Goal: Information Seeking & Learning: Learn about a topic

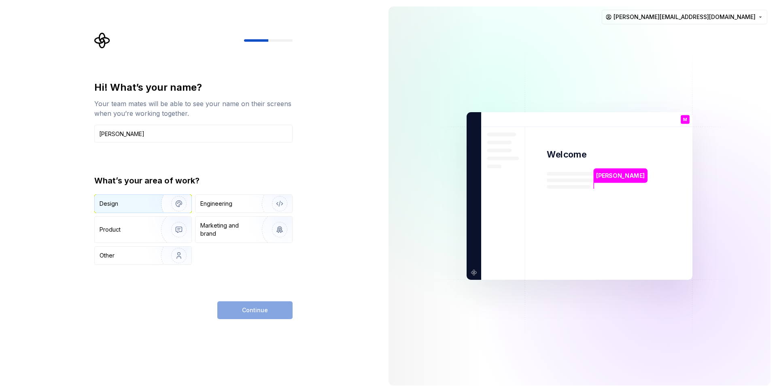
type input "[PERSON_NAME]"
click at [135, 207] on div "Design" at bounding box center [125, 204] width 51 height 8
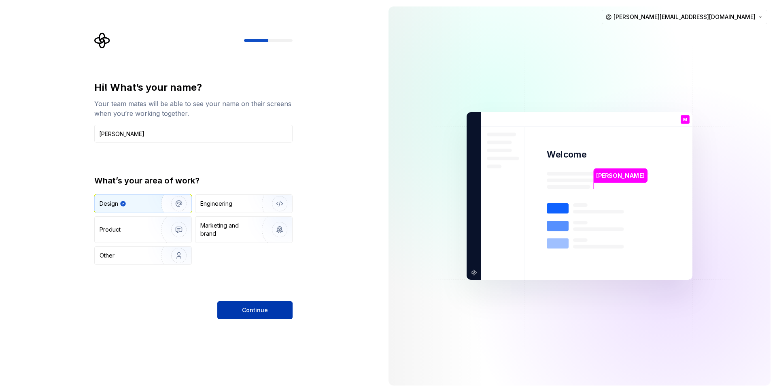
click at [257, 311] on span "Continue" at bounding box center [255, 310] width 26 height 8
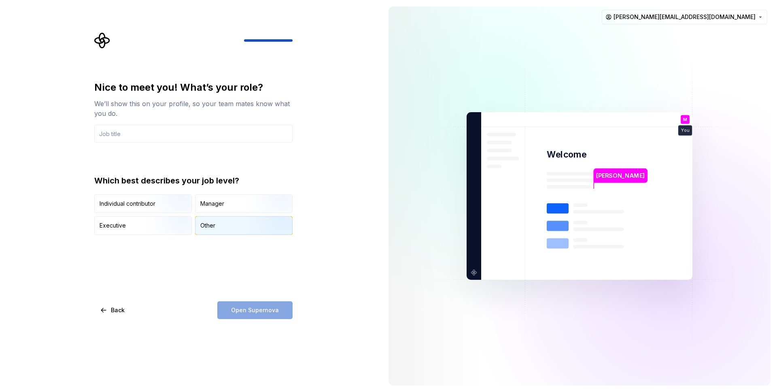
click at [205, 227] on div "Other" at bounding box center [207, 225] width 15 height 8
click at [257, 311] on div "Open Supernova" at bounding box center [254, 310] width 75 height 18
click at [117, 136] on input "text" at bounding box center [193, 134] width 198 height 18
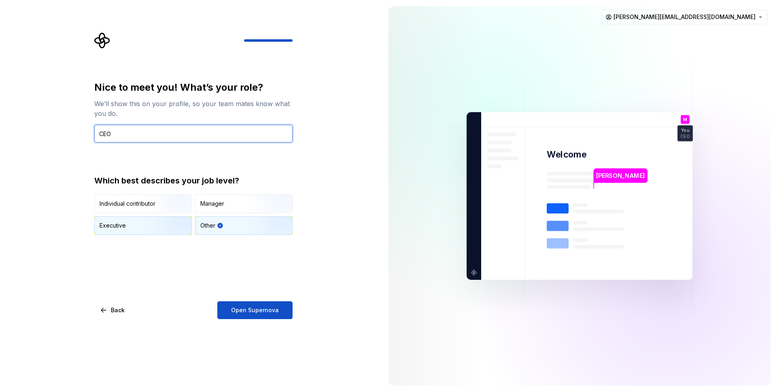
type input "CEO"
click at [115, 219] on div "Executive" at bounding box center [143, 226] width 97 height 18
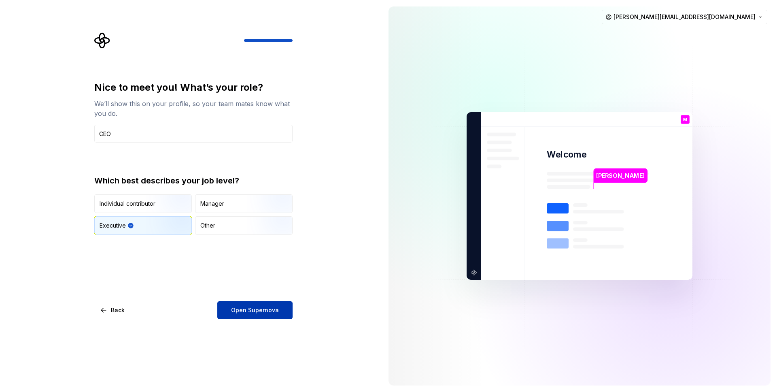
click at [247, 315] on button "Open Supernova" at bounding box center [254, 310] width 75 height 18
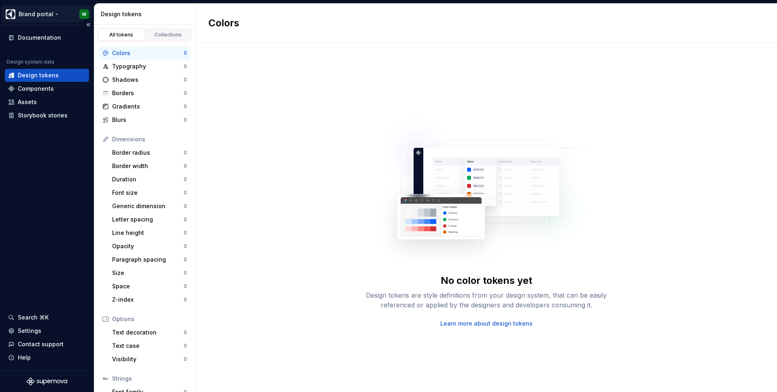
click at [38, 15] on html "Brand portal M Documentation Design system data Design tokens Components Assets…" at bounding box center [388, 196] width 777 height 392
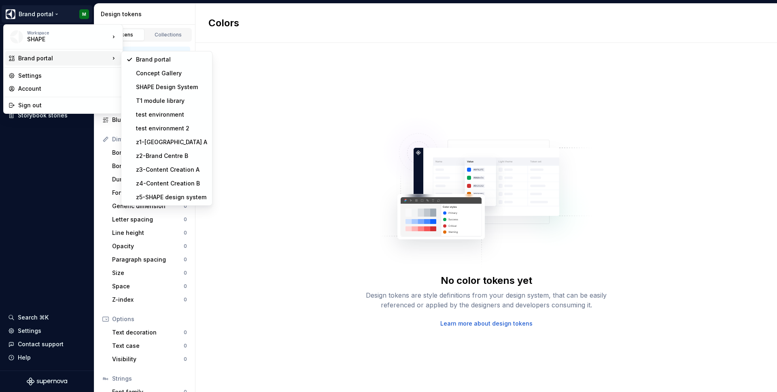
click at [34, 62] on div "Brand portal" at bounding box center [63, 58] width 116 height 15
click at [156, 85] on div "SHAPE Design System" at bounding box center [171, 87] width 71 height 8
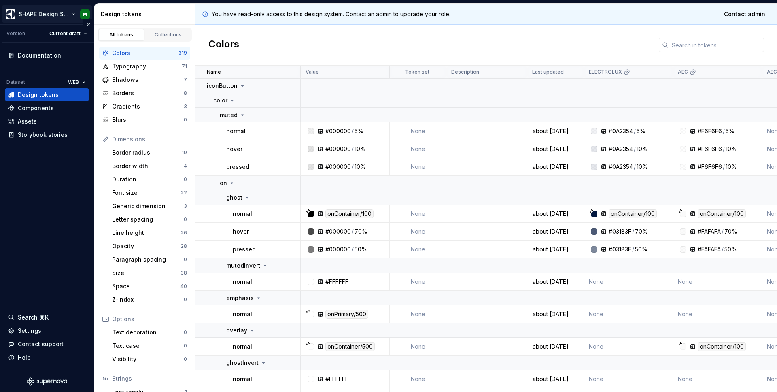
click at [45, 18] on html "SHAPE Design System M Version Current draft Documentation Dataset WEB Design to…" at bounding box center [388, 196] width 777 height 392
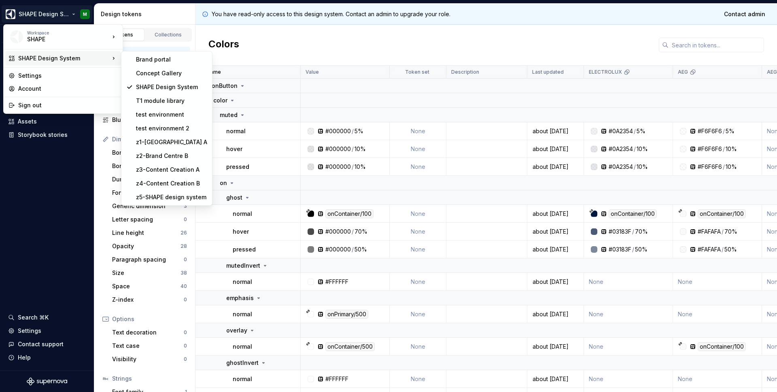
click at [44, 62] on div "SHAPE Design System" at bounding box center [63, 58] width 91 height 8
click at [142, 58] on div "Brand portal" at bounding box center [171, 59] width 71 height 8
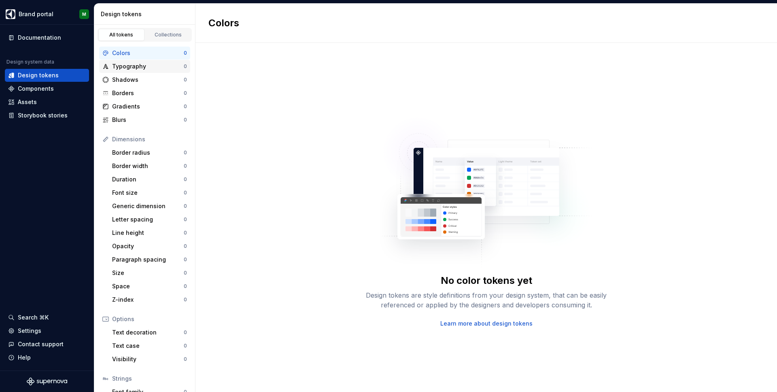
click at [140, 67] on div "Typography" at bounding box center [148, 66] width 72 height 8
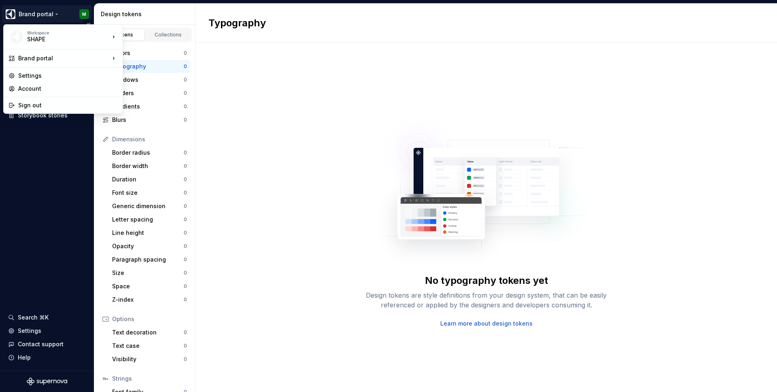
click at [28, 16] on html "Brand portal M Documentation Design system data Design tokens Components Assets…" at bounding box center [388, 196] width 777 height 392
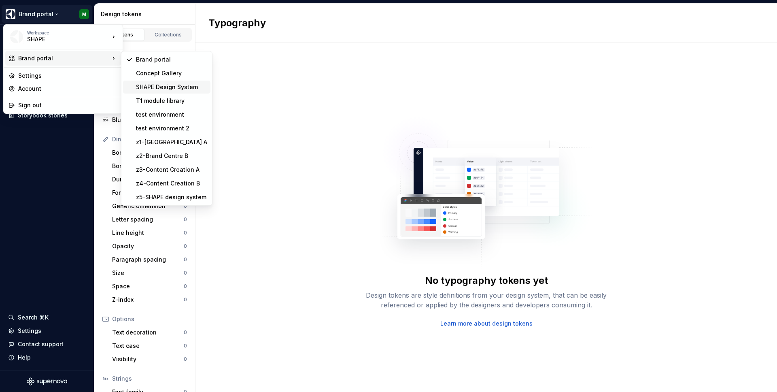
click at [151, 85] on div "SHAPE Design System" at bounding box center [171, 87] width 71 height 8
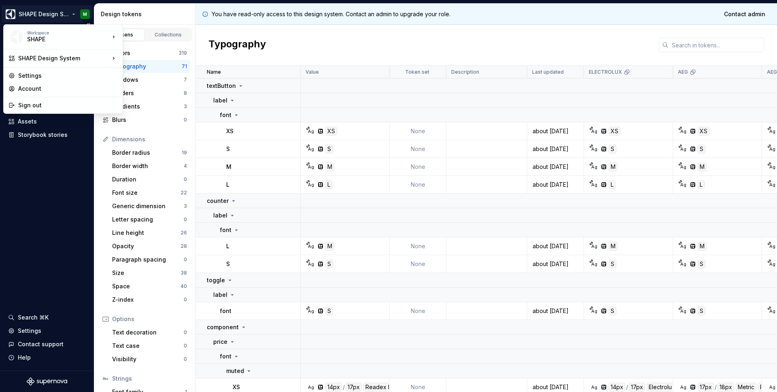
click at [15, 13] on html "SHAPE Design System M Version Current draft Documentation Dataset WEB Design to…" at bounding box center [388, 196] width 777 height 392
click at [28, 36] on div "SHAPE" at bounding box center [61, 39] width 69 height 8
click at [42, 168] on html "SHAPE Design System M Version Current draft Documentation Dataset WEB Design to…" at bounding box center [388, 196] width 777 height 392
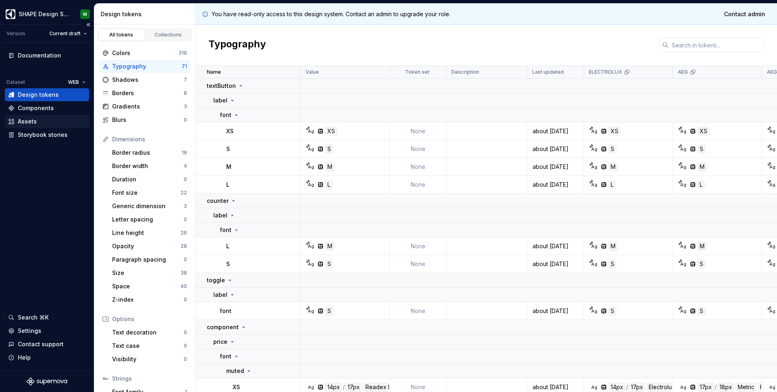
click at [25, 123] on div "Assets" at bounding box center [27, 121] width 19 height 8
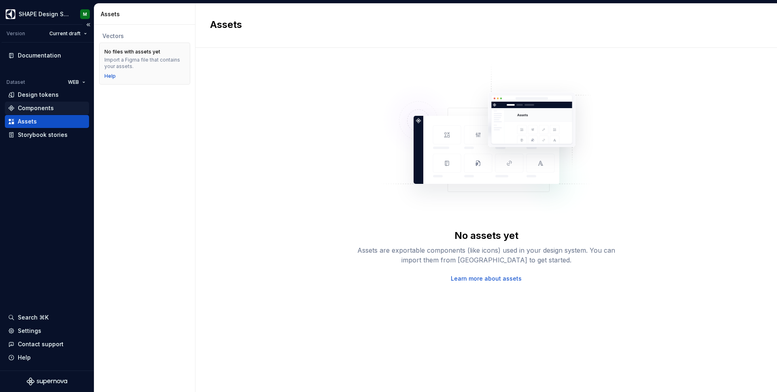
click at [29, 104] on div "Components" at bounding box center [36, 108] width 36 height 8
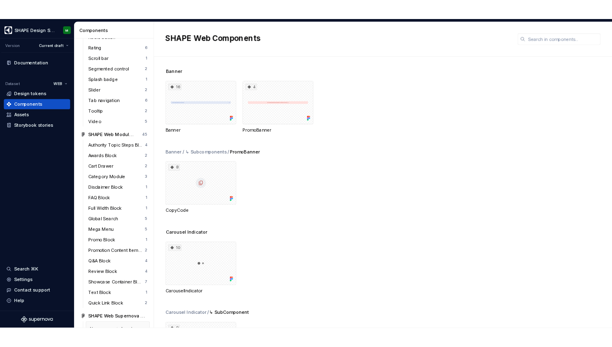
scroll to position [742, 0]
